Goal: Communication & Community: Answer question/provide support

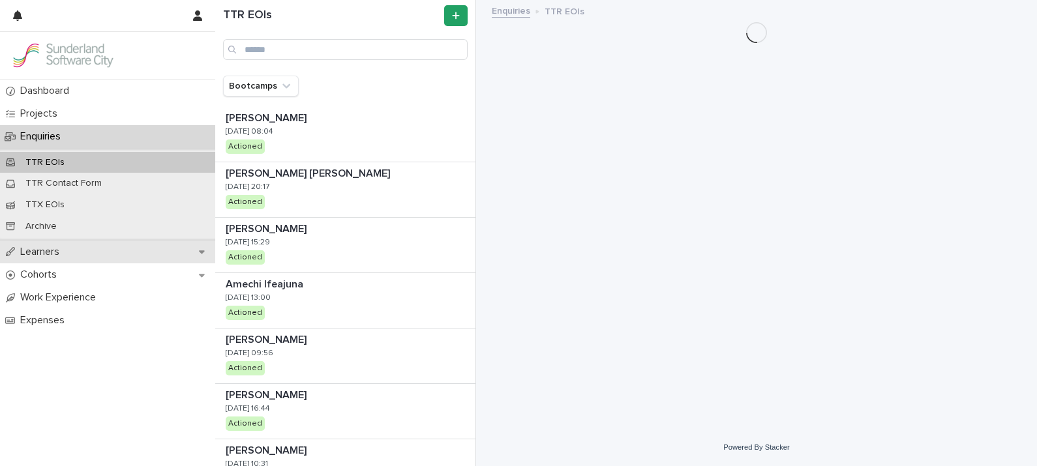
click at [52, 252] on p "Learners" at bounding box center [42, 252] width 55 height 12
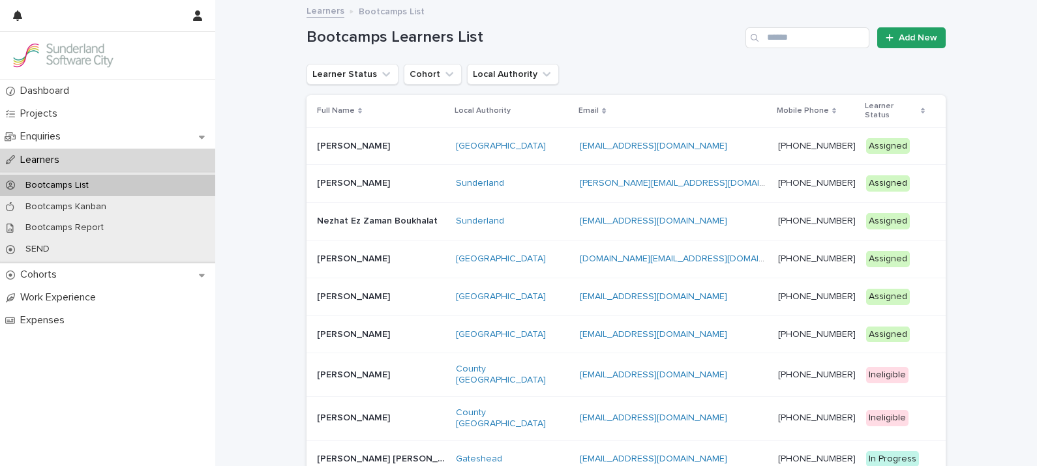
click at [866, 99] on p "Learner Status" at bounding box center [891, 111] width 53 height 24
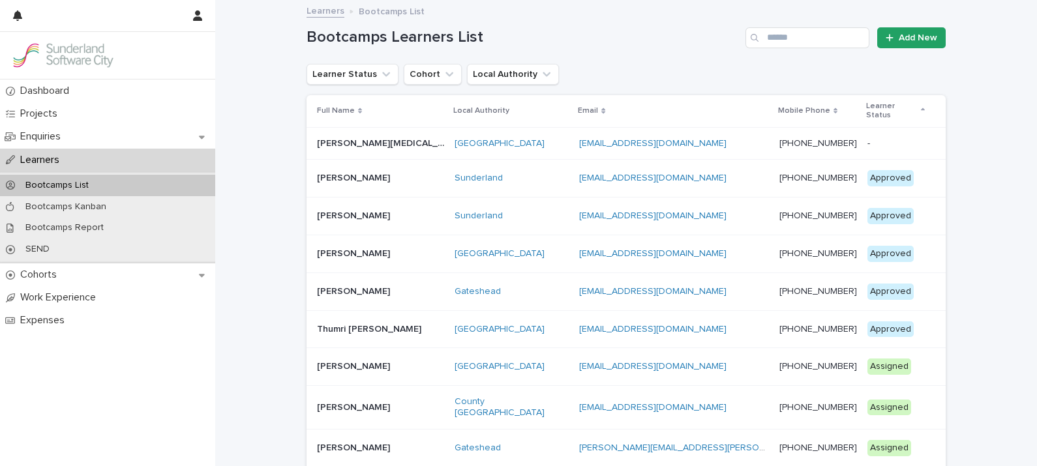
click at [866, 99] on p "Learner Status" at bounding box center [892, 111] width 52 height 24
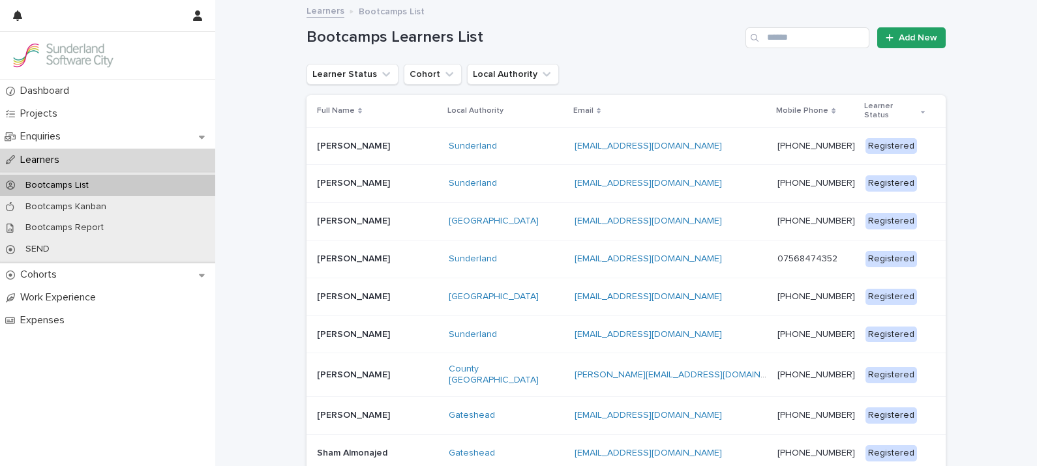
drag, startPoint x: 1024, startPoint y: 127, endPoint x: 1032, endPoint y: 158, distance: 31.6
click at [1032, 158] on div "Dashboard Projects Enquiries Learners Bootcamps List Bootcamps Kanban Bootcamps…" at bounding box center [518, 233] width 1037 height 466
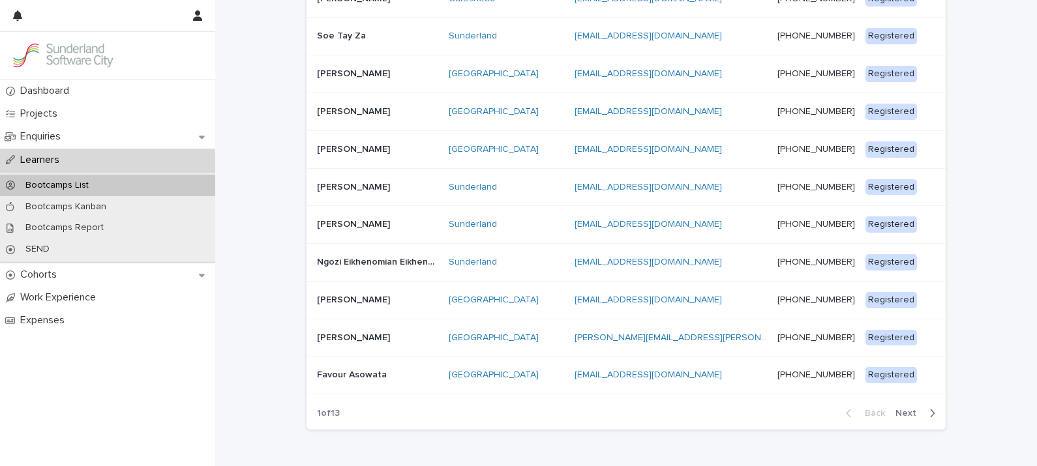
scroll to position [882, 0]
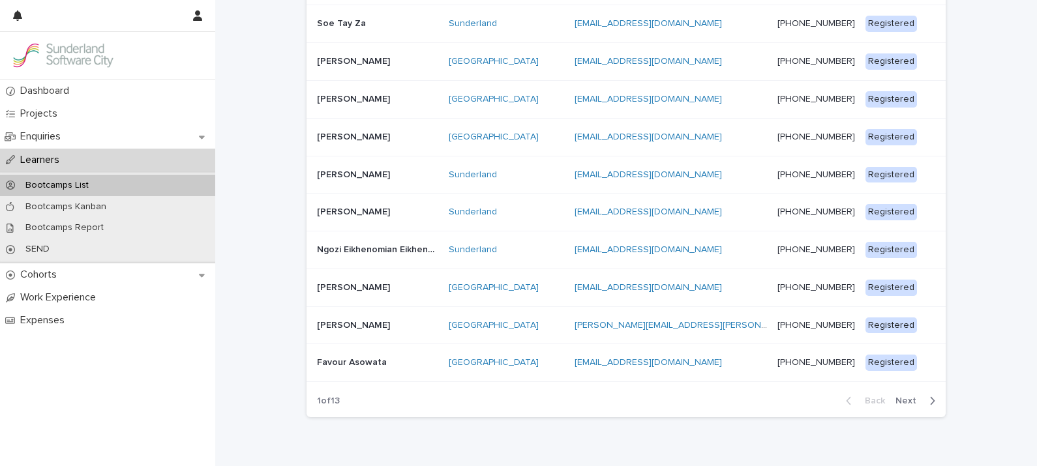
click at [907, 397] on span "Next" at bounding box center [910, 401] width 29 height 9
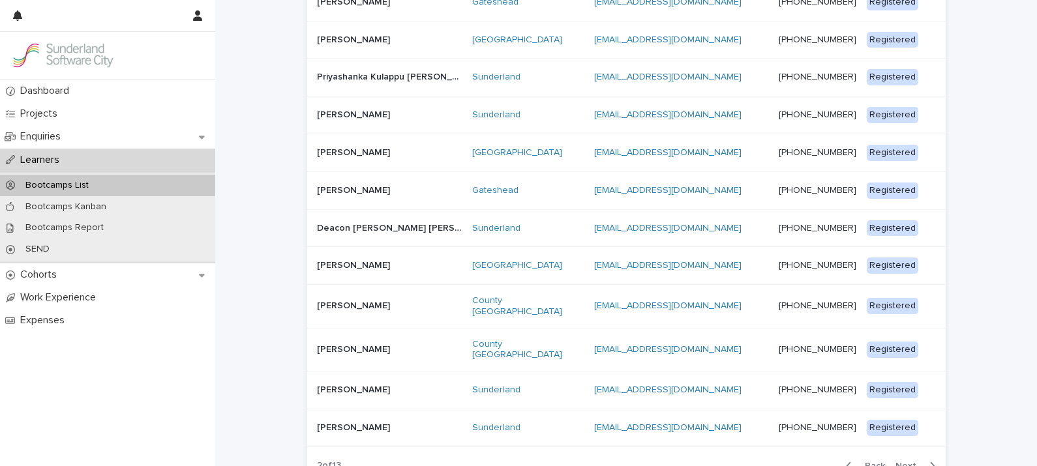
scroll to position [832, 0]
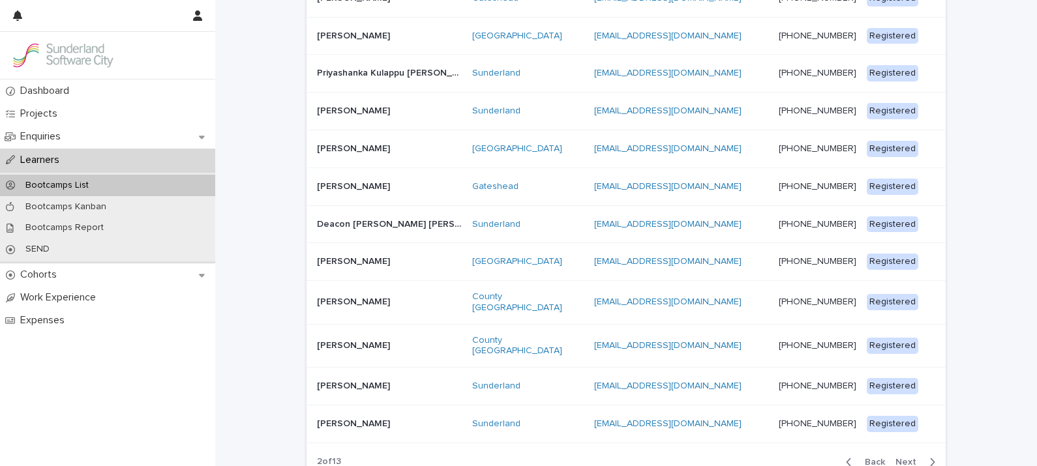
click at [884, 457] on button "Back" at bounding box center [863, 463] width 55 height 12
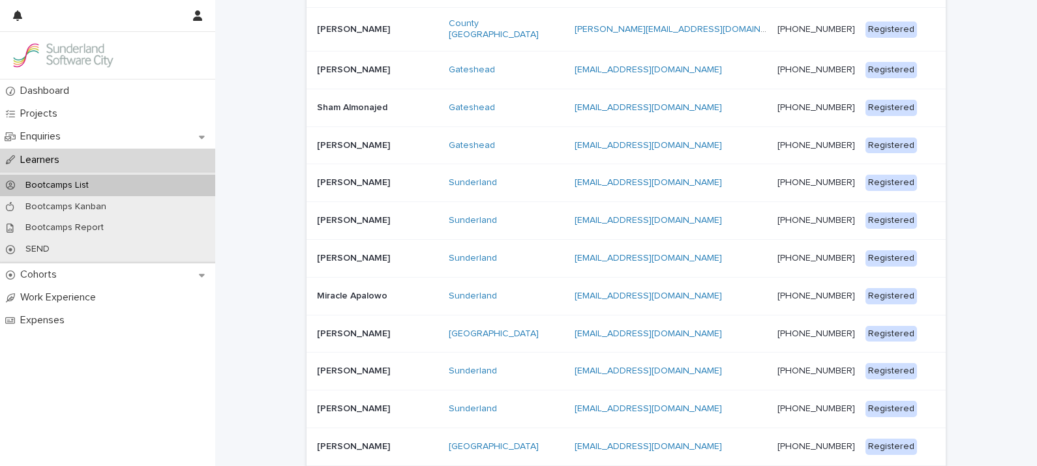
scroll to position [337, 0]
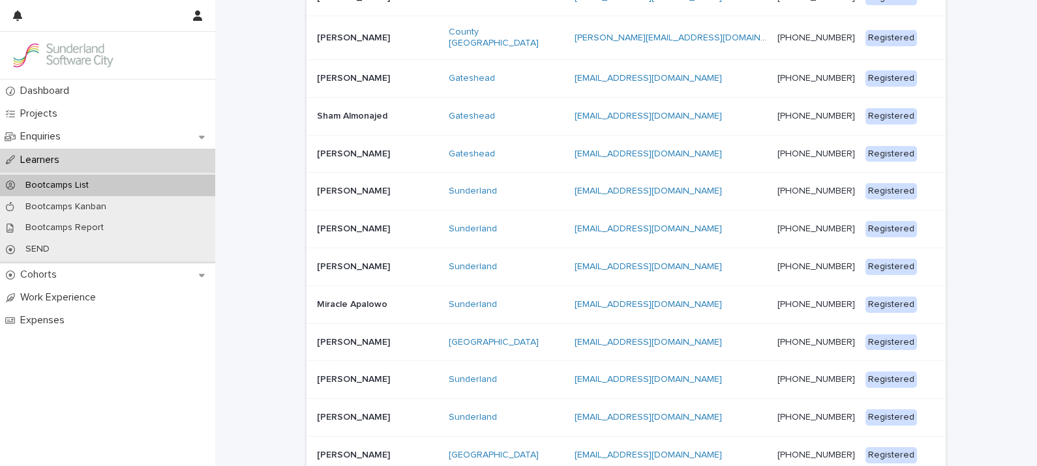
click at [363, 183] on p "[PERSON_NAME]" at bounding box center [355, 190] width 76 height 14
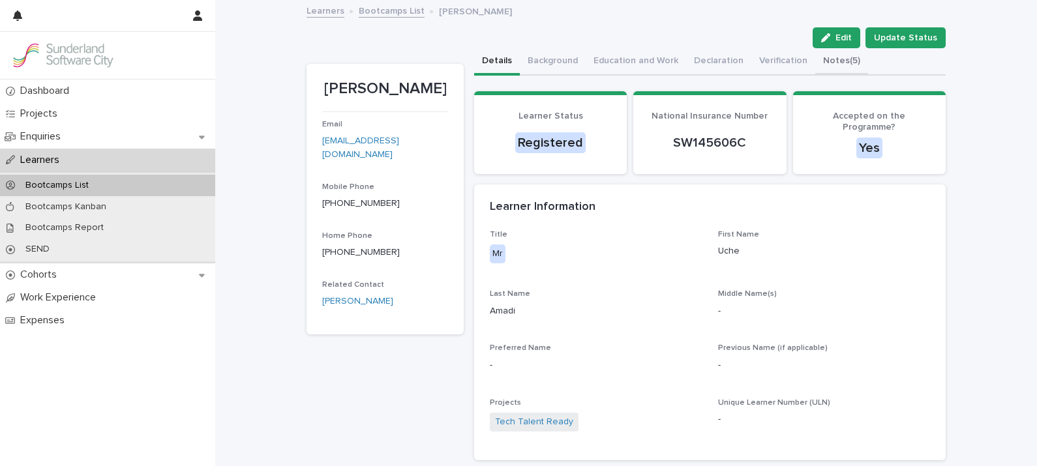
click at [819, 54] on button "Notes (5)" at bounding box center [841, 61] width 53 height 27
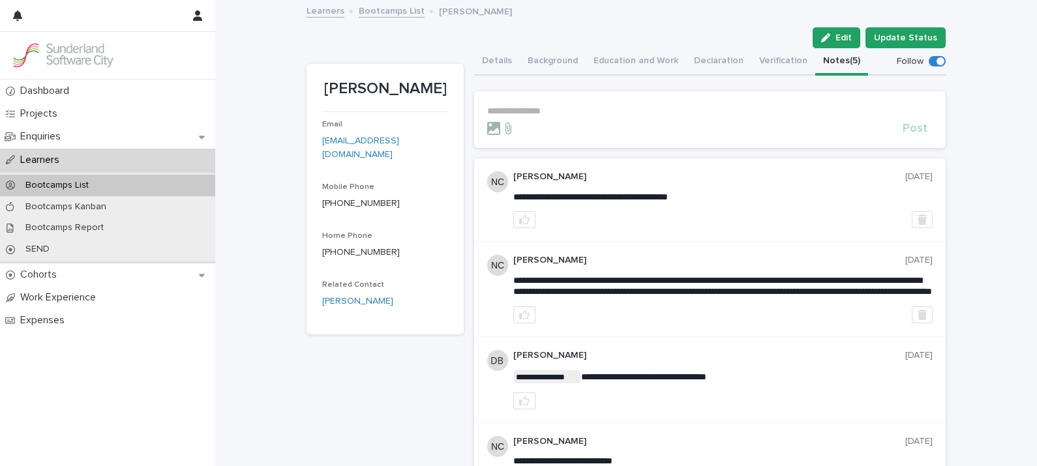
click at [582, 109] on p "**********" at bounding box center [709, 111] width 445 height 11
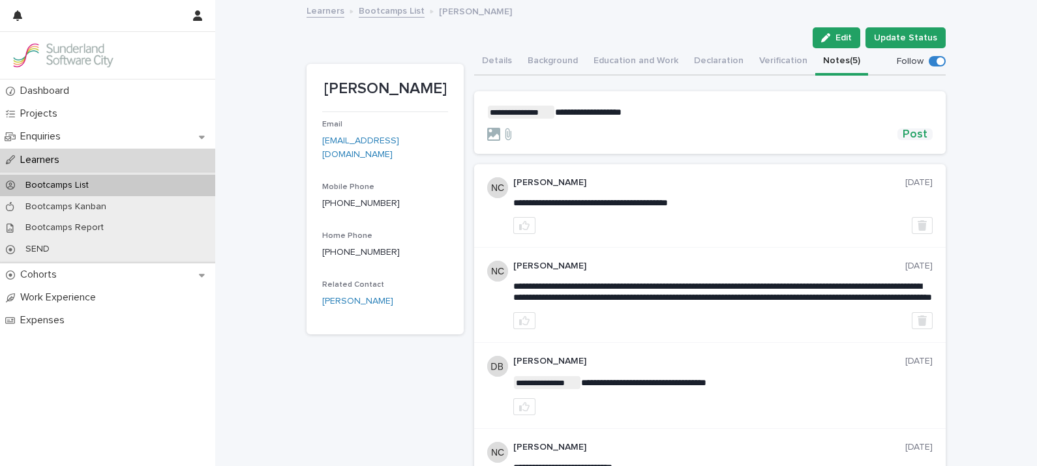
click at [911, 134] on span "Post" at bounding box center [915, 134] width 25 height 12
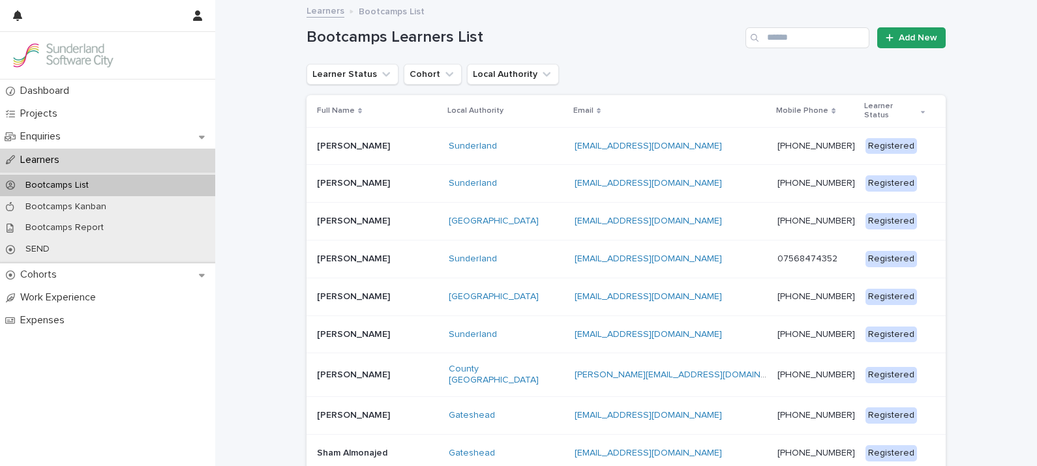
click at [329, 105] on p "Full Name" at bounding box center [336, 111] width 38 height 14
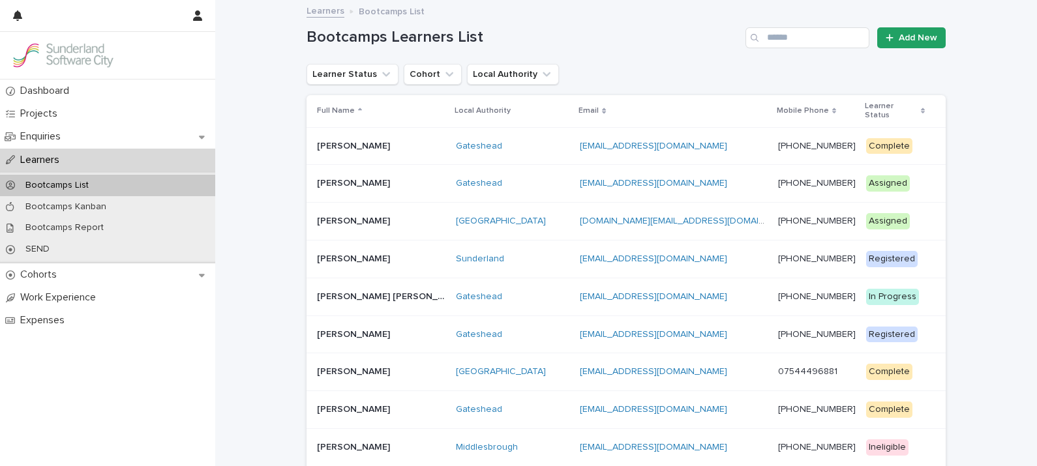
click at [329, 105] on p "Full Name" at bounding box center [336, 111] width 38 height 14
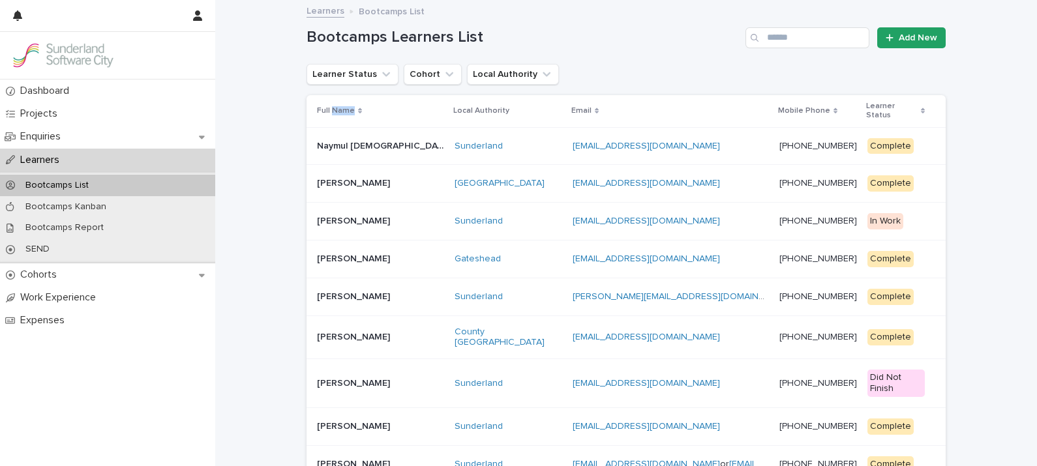
click at [333, 104] on p "Full Name" at bounding box center [336, 111] width 38 height 14
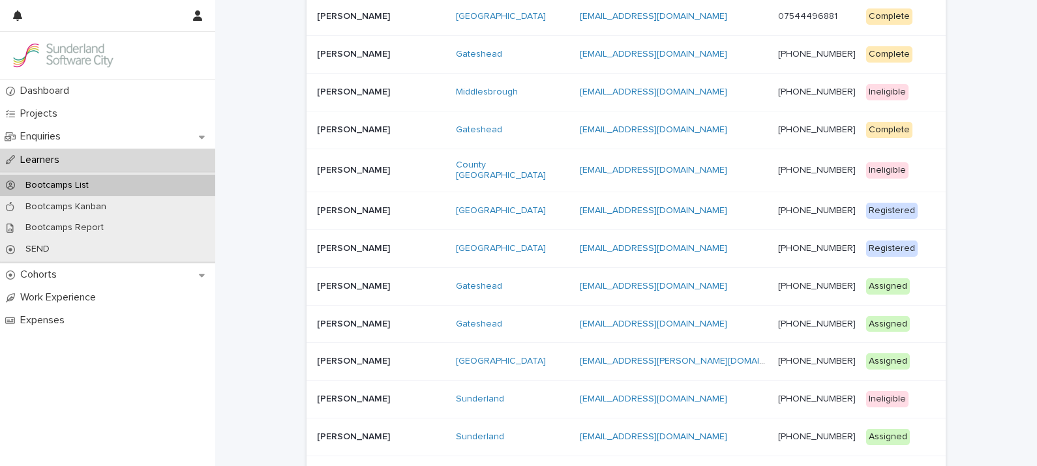
scroll to position [357, 0]
